Goal: Check status: Check status

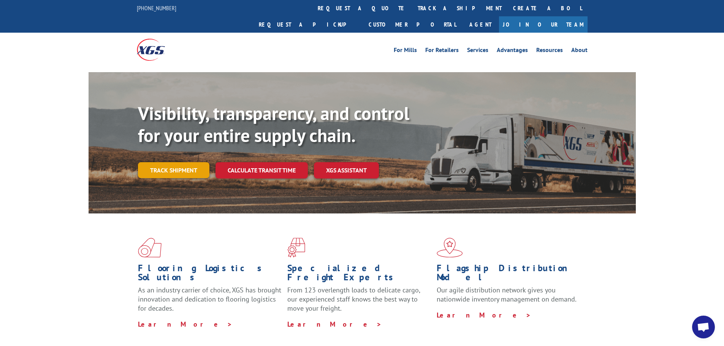
click at [181, 162] on link "Track shipment" at bounding box center [173, 170] width 71 height 16
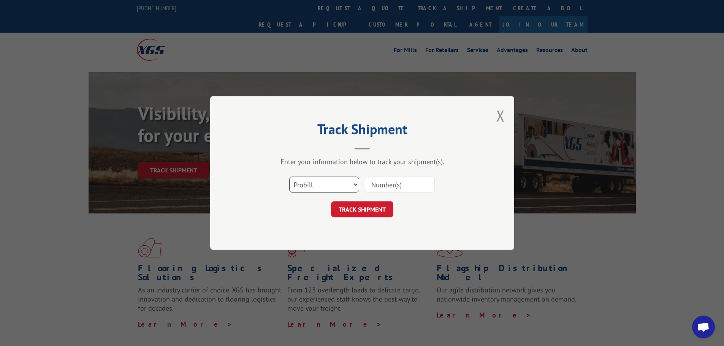
click at [355, 182] on select "Select category... Probill BOL PO" at bounding box center [324, 185] width 70 height 16
select select "bol"
click at [289, 177] on select "Select category... Probill BOL PO" at bounding box center [324, 185] width 70 height 16
click at [390, 185] on input at bounding box center [400, 185] width 70 height 16
type input "7046074"
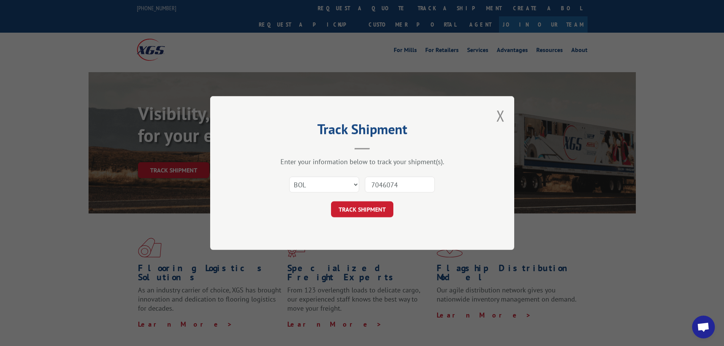
click button "TRACK SHIPMENT" at bounding box center [362, 209] width 62 height 16
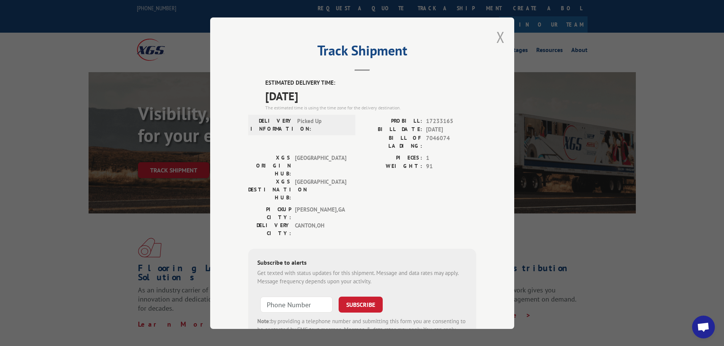
click at [498, 38] on button "Close modal" at bounding box center [500, 37] width 8 height 20
